Goal: Task Accomplishment & Management: Manage account settings

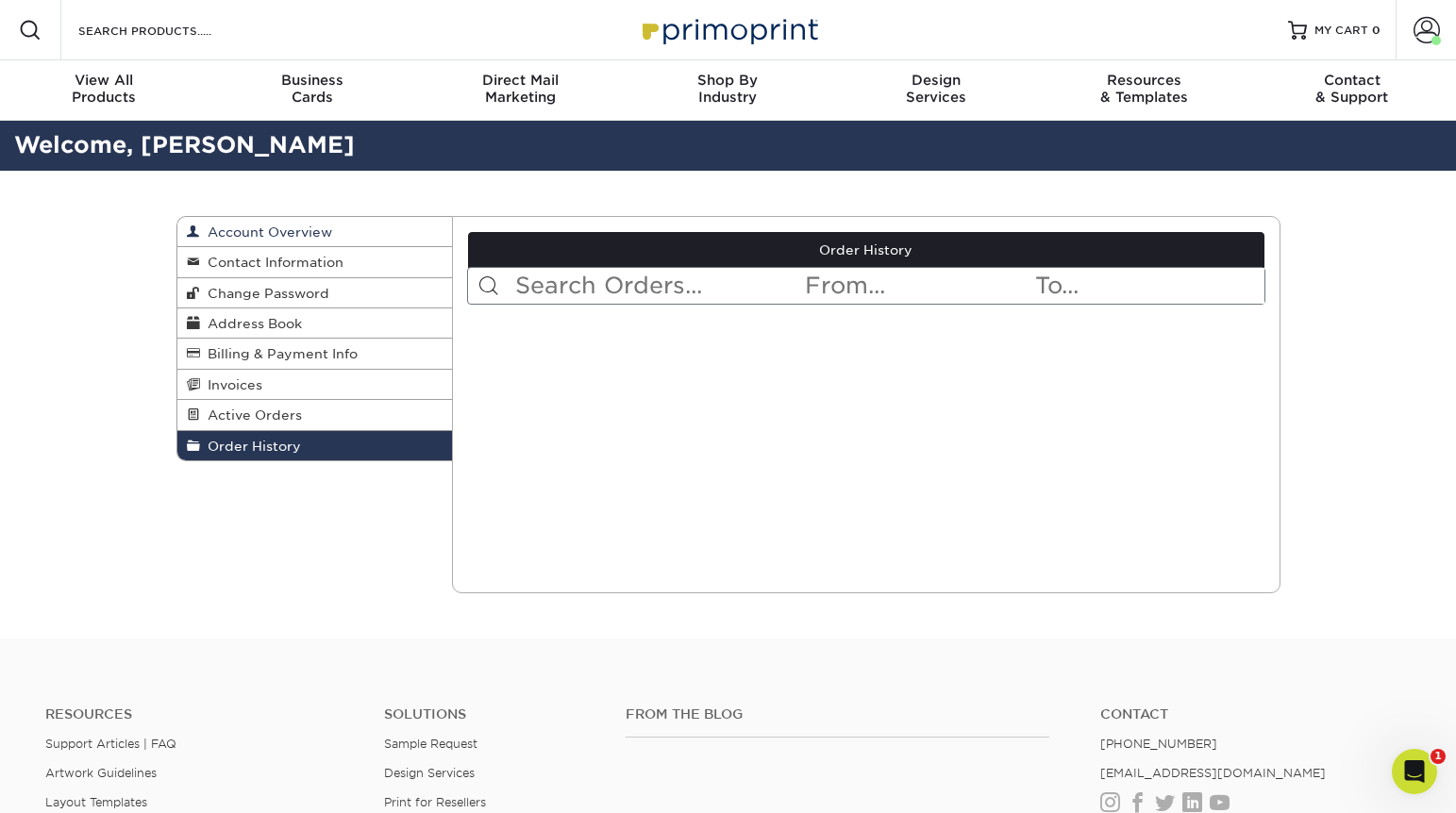
click at [262, 225] on span "Account Overview" at bounding box center [266, 232] width 132 height 15
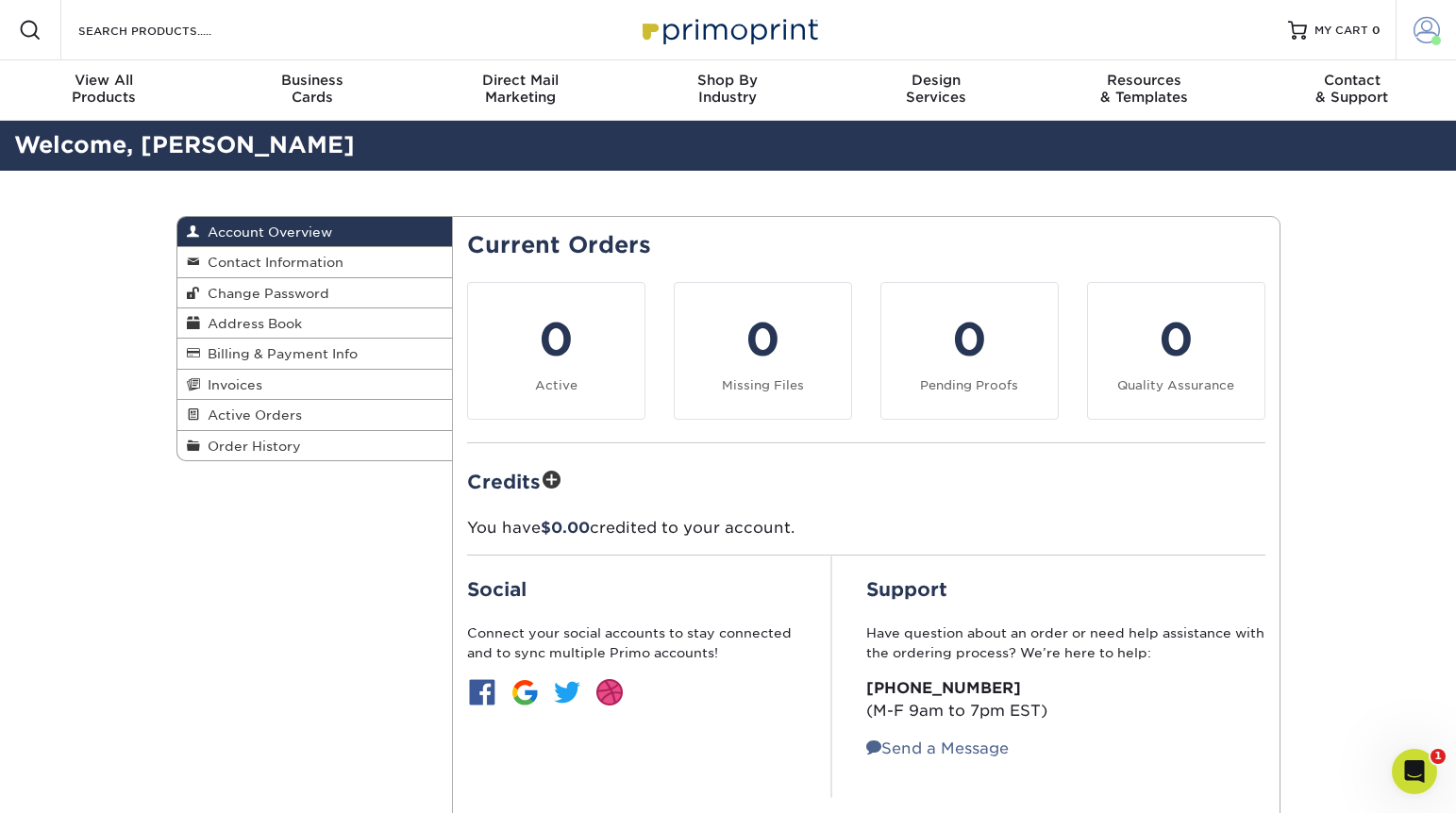
click at [1426, 26] on span at bounding box center [1426, 30] width 26 height 26
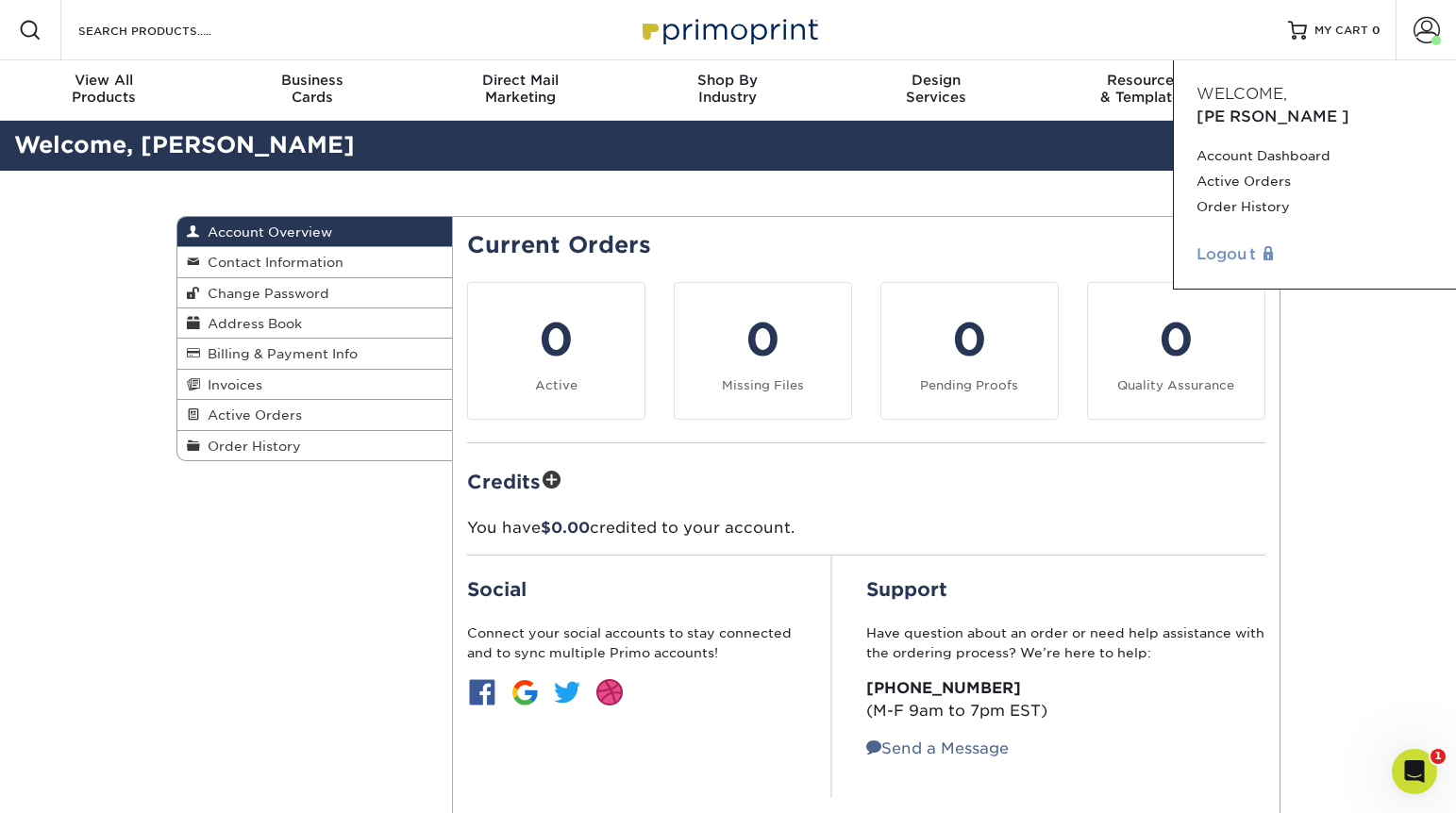
click at [1238, 244] on link "Logout" at bounding box center [1314, 254] width 237 height 22
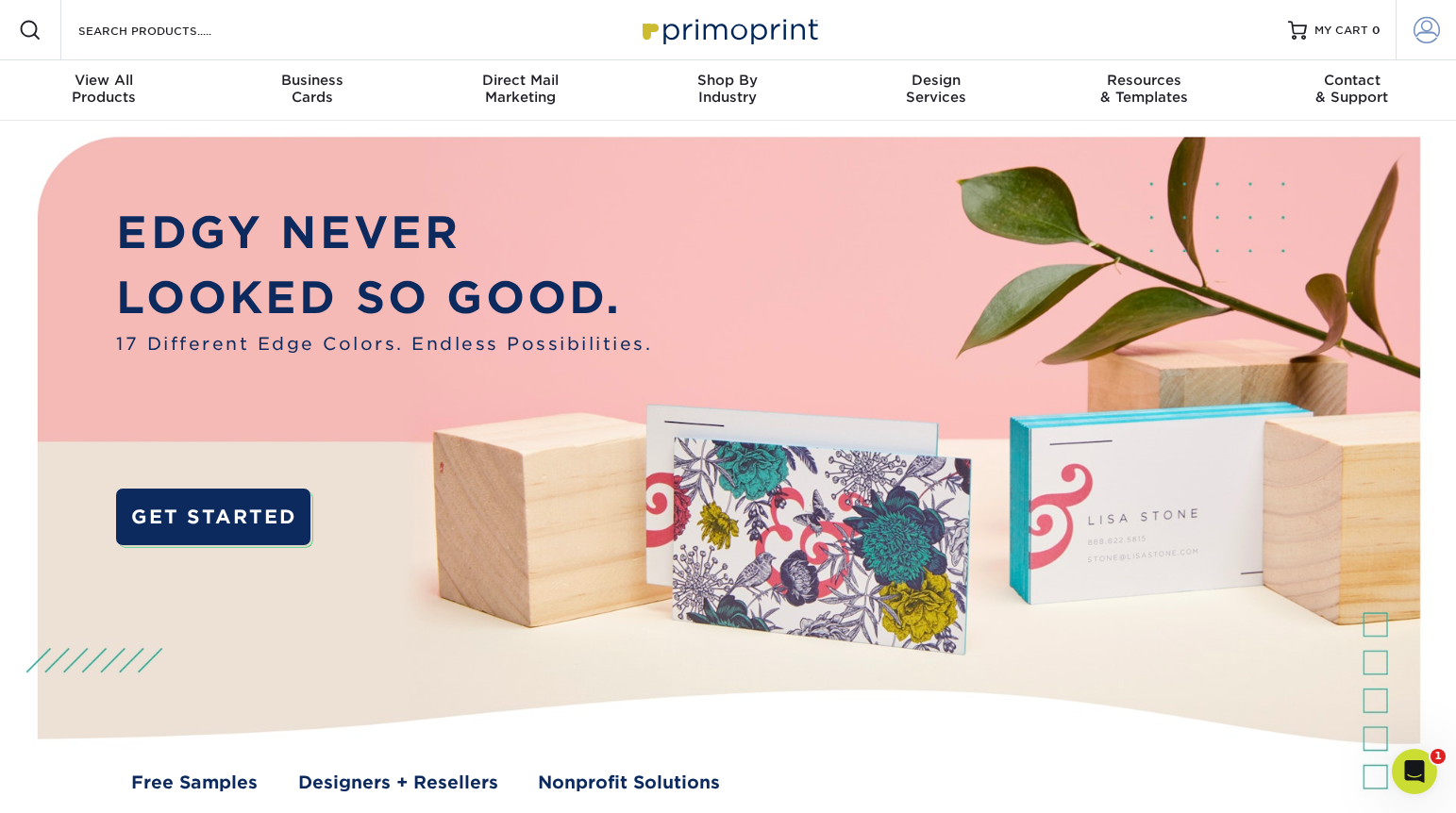
click at [1423, 25] on span at bounding box center [1426, 30] width 26 height 26
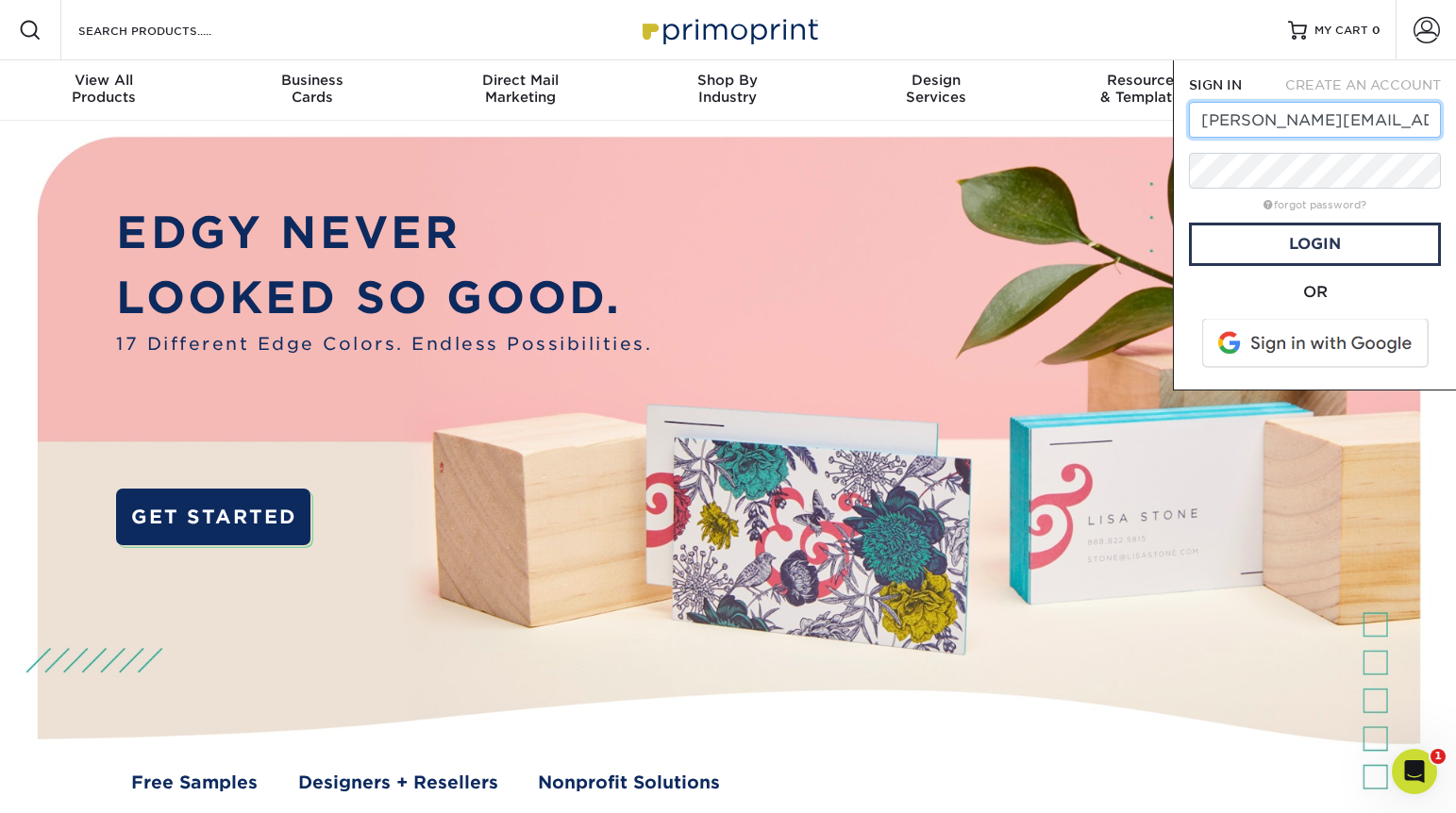
click at [1265, 122] on input "[PERSON_NAME][EMAIL_ADDRESS][DOMAIN_NAME]" at bounding box center [1314, 119] width 251 height 36
type input "wldbranding@gmail.com"
click at [1267, 240] on link "Login" at bounding box center [1314, 244] width 251 height 43
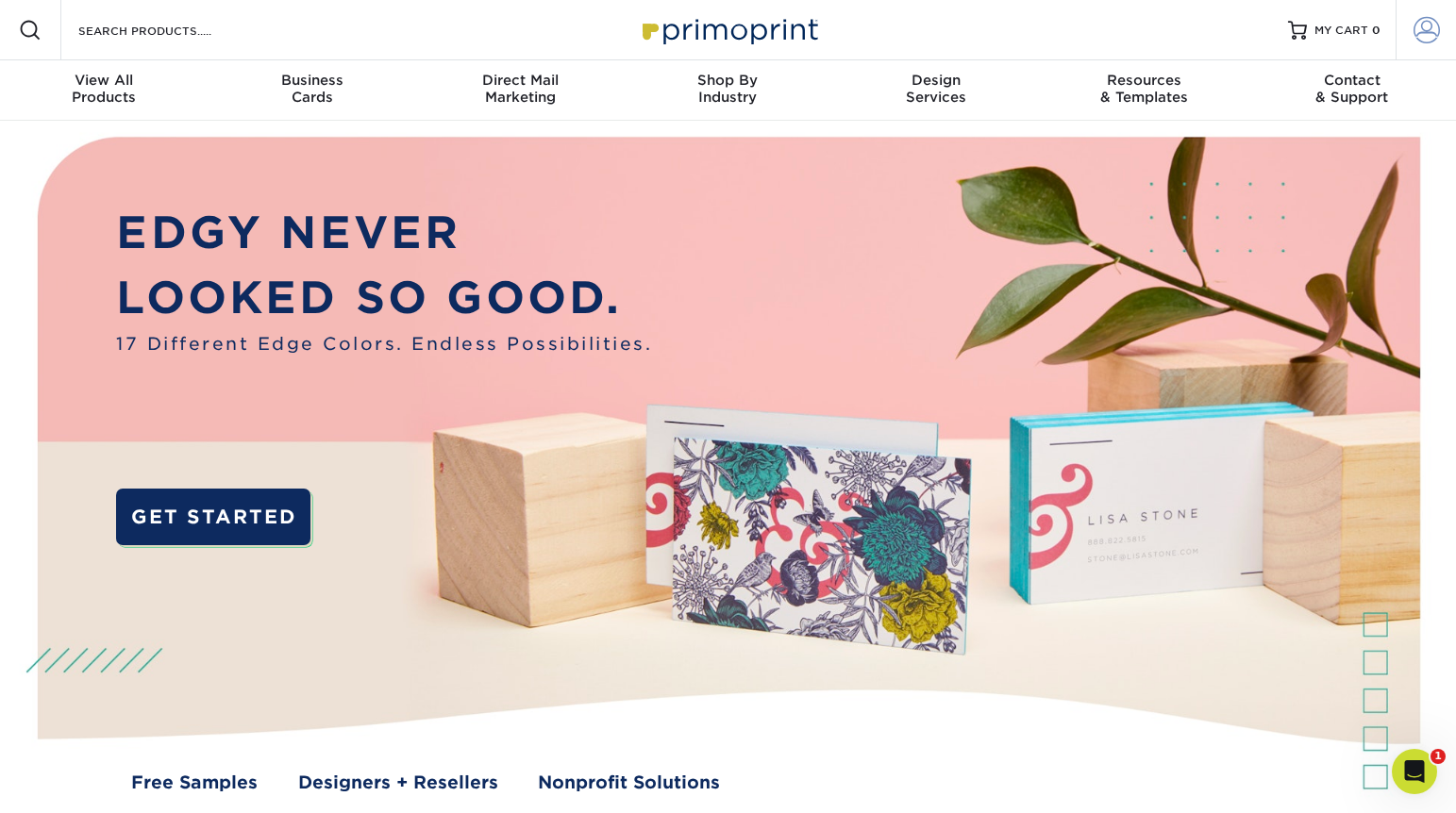
click at [1437, 26] on span at bounding box center [1426, 30] width 26 height 26
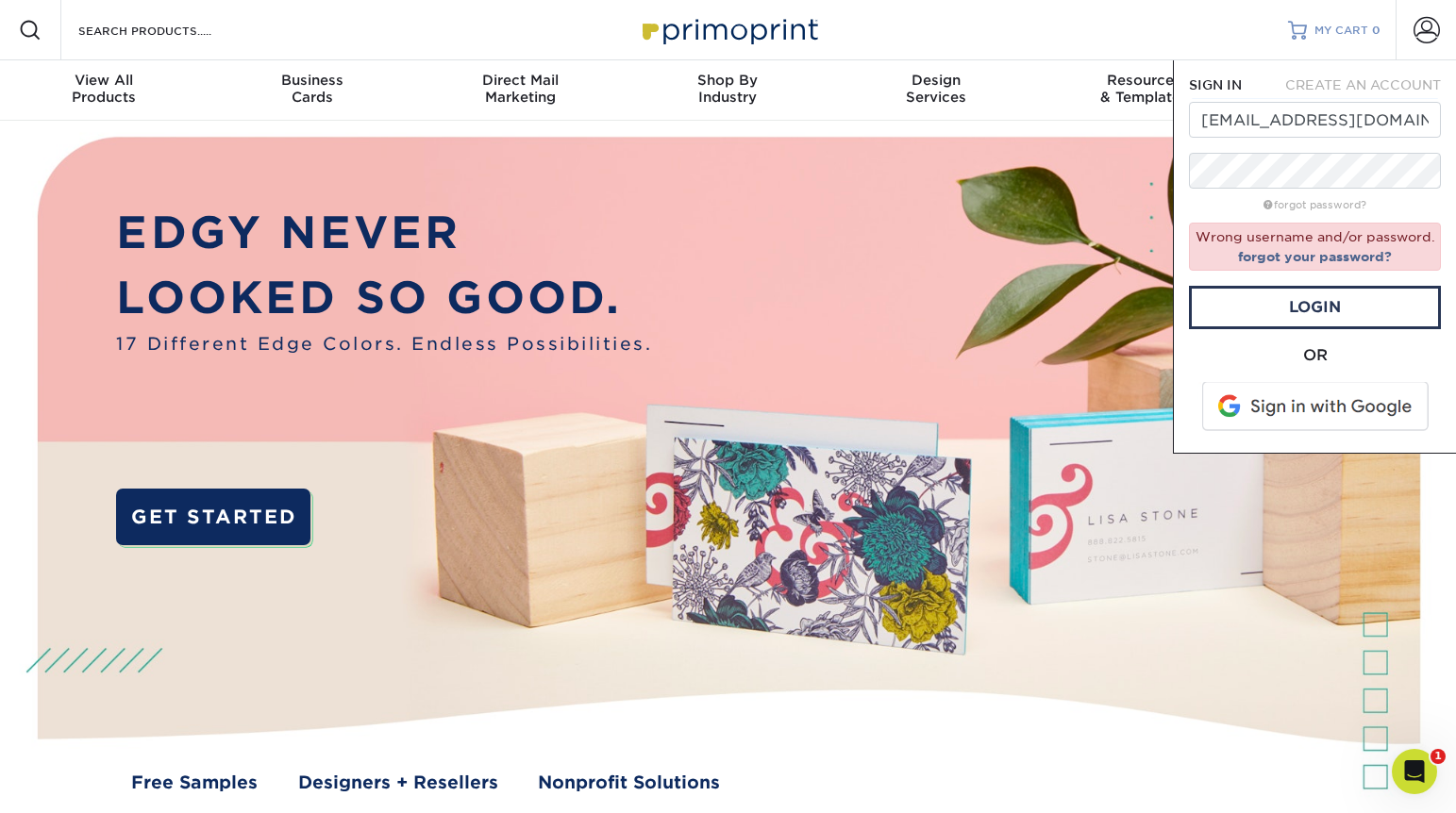
click at [1341, 26] on span "MY CART" at bounding box center [1341, 30] width 54 height 16
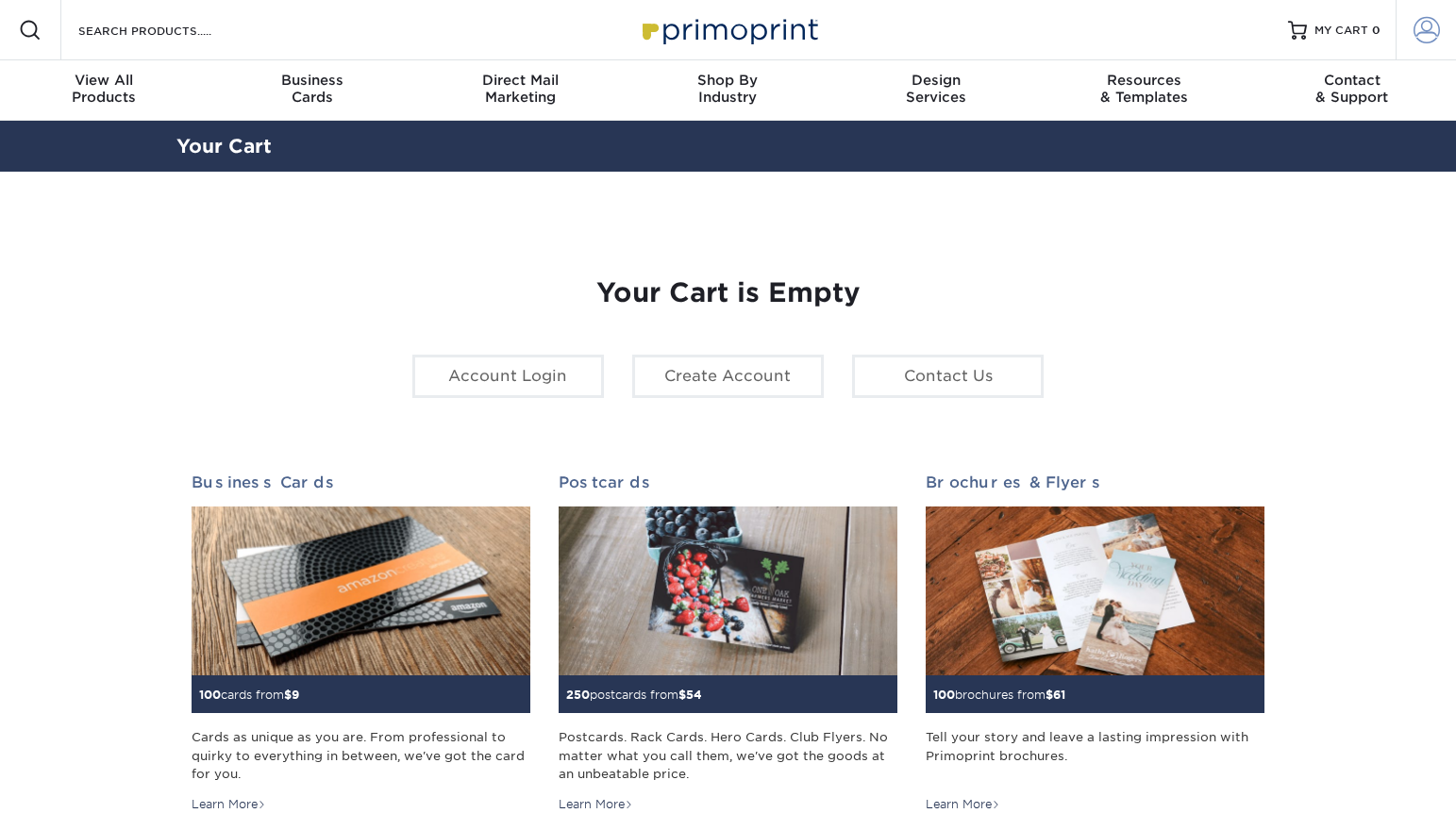
type input "[PERSON_NAME][EMAIL_ADDRESS][DOMAIN_NAME]"
click at [1431, 26] on span at bounding box center [1426, 30] width 26 height 26
